Goal: Task Accomplishment & Management: Manage account settings

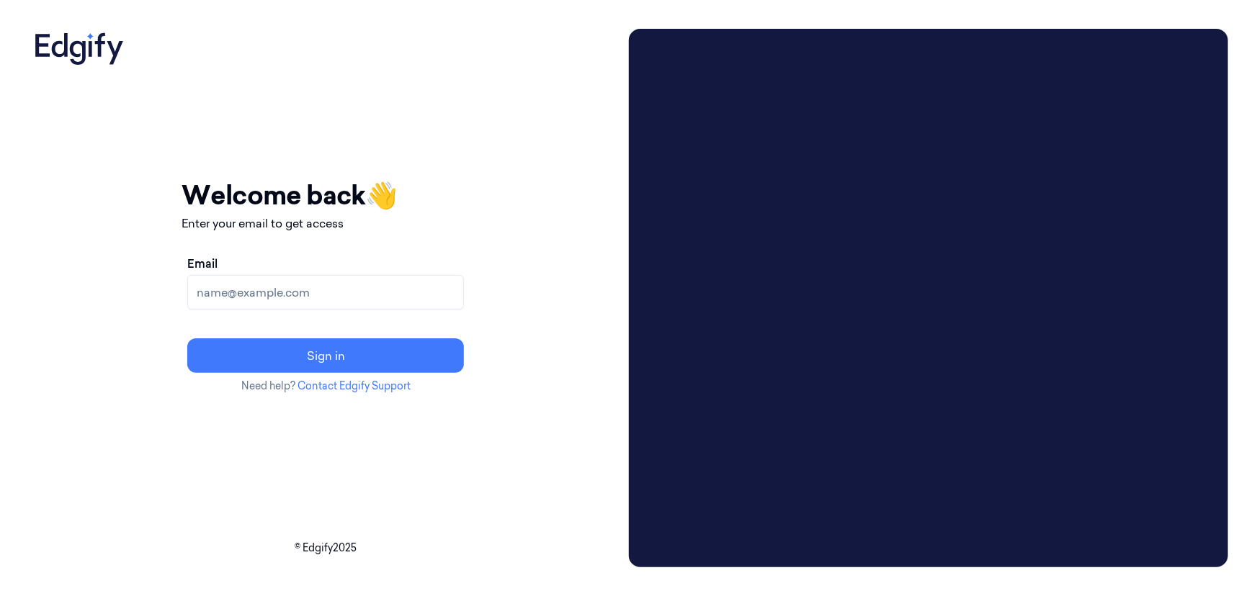
click at [427, 295] on input "Email" at bounding box center [325, 292] width 277 height 35
type input "[EMAIL_ADDRESS][DOMAIN_NAME]"
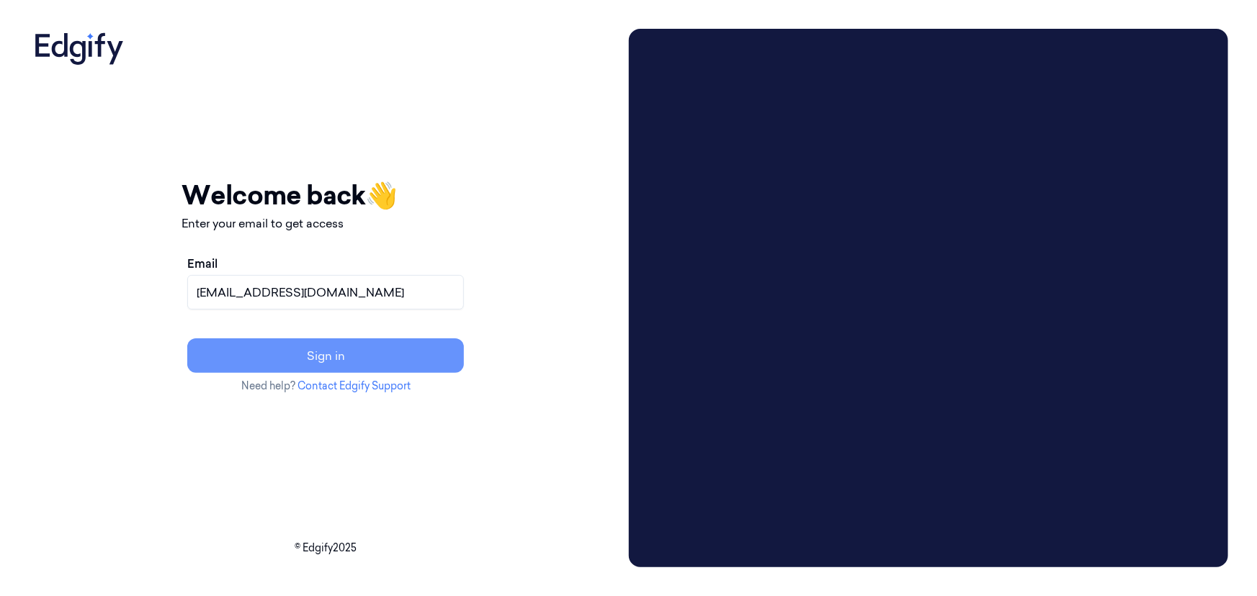
click at [464, 345] on button "Sign in" at bounding box center [325, 356] width 277 height 35
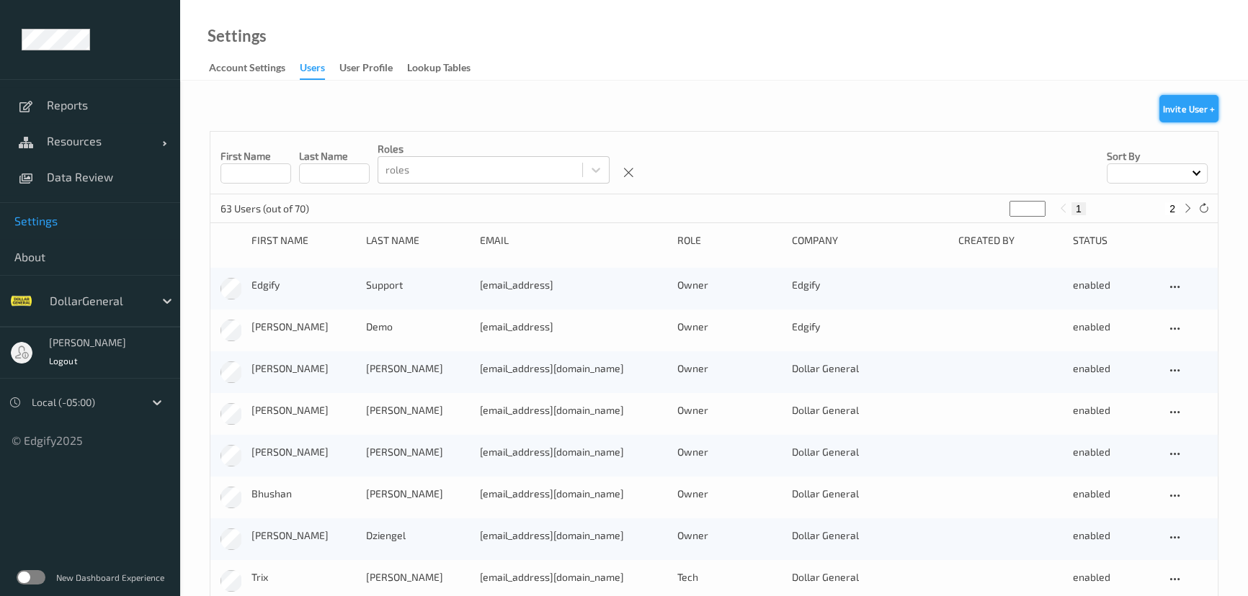
click at [1197, 114] on button "Invite User +" at bounding box center [1188, 108] width 59 height 27
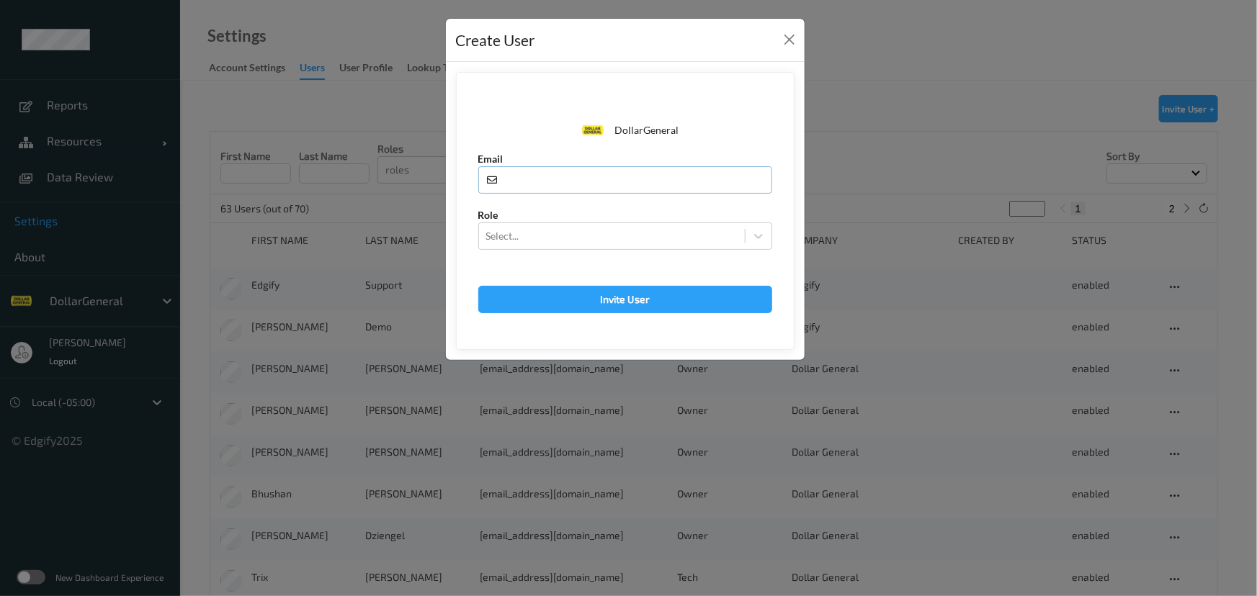
click at [588, 171] on input "text" at bounding box center [625, 179] width 294 height 27
paste input "[EMAIL_ADDRESS][DOMAIN_NAME]"
type input "[EMAIL_ADDRESS][DOMAIN_NAME]"
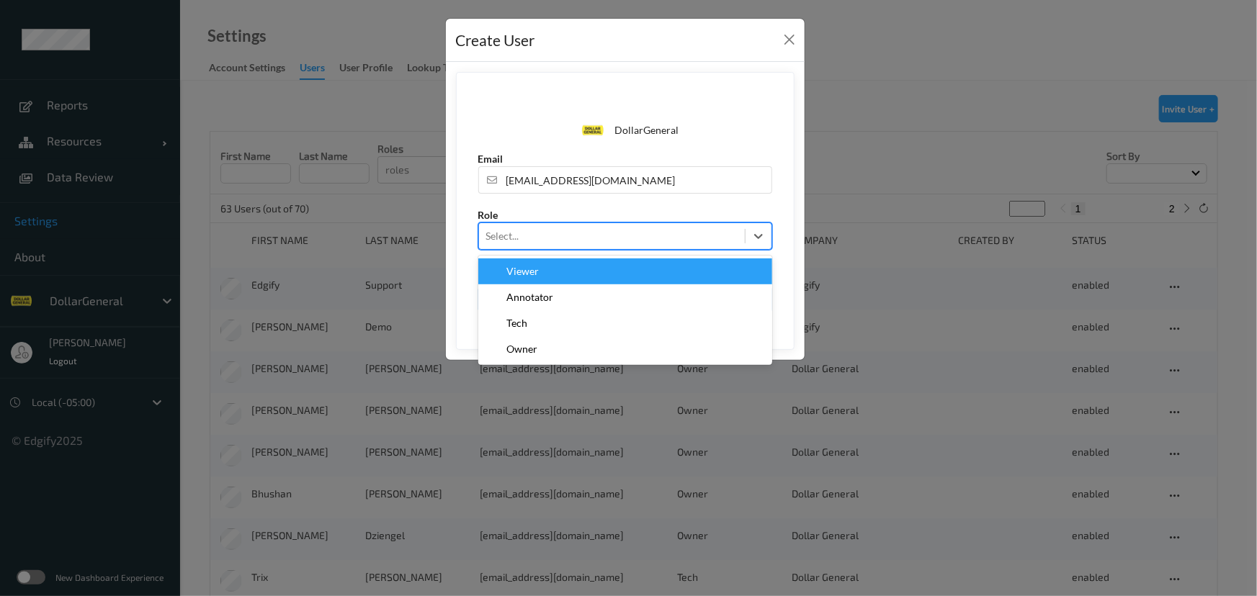
click at [644, 247] on div "Select..." at bounding box center [625, 236] width 294 height 27
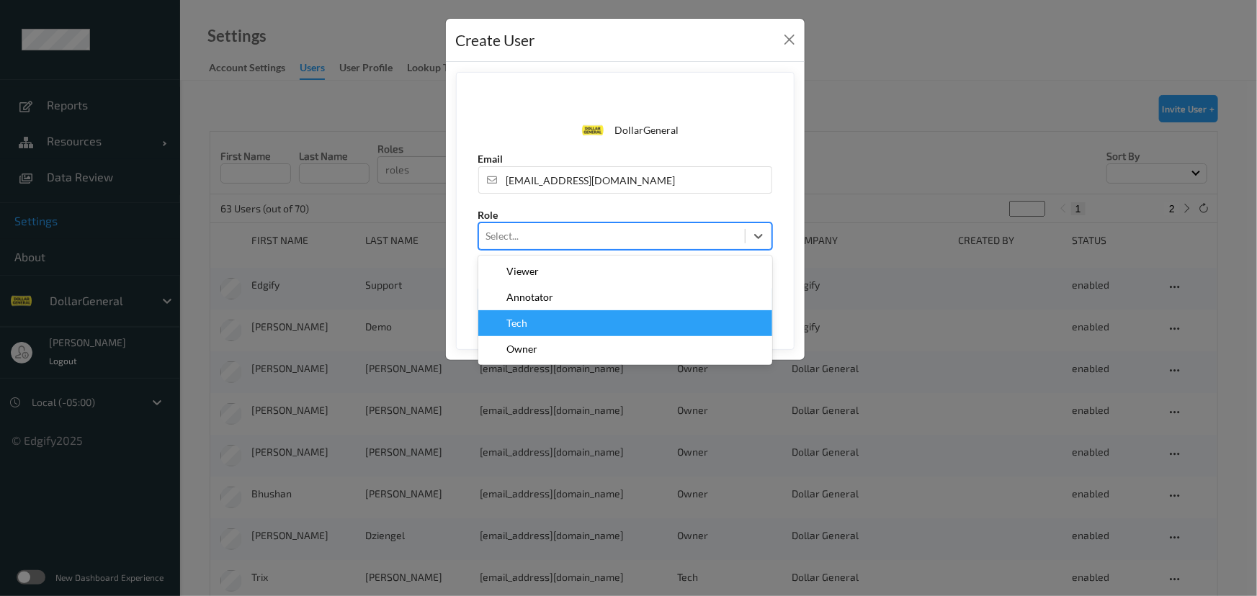
click at [627, 318] on div "Tech" at bounding box center [625, 323] width 277 height 14
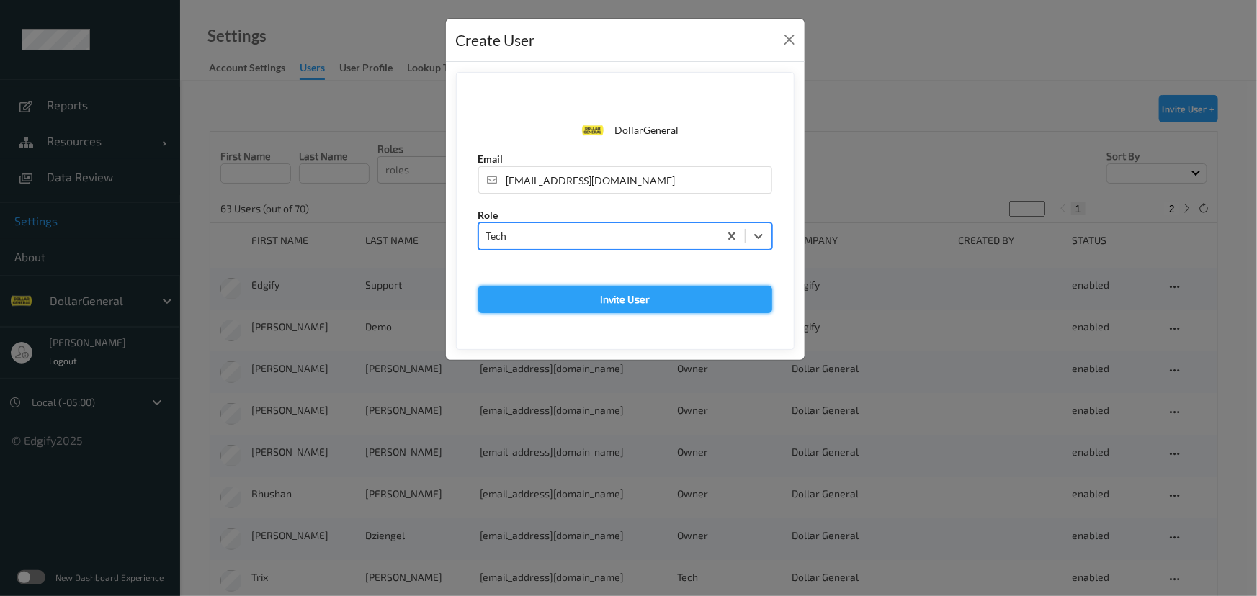
click at [669, 296] on button "Invite User" at bounding box center [625, 299] width 294 height 27
